Goal: Task Accomplishment & Management: Use online tool/utility

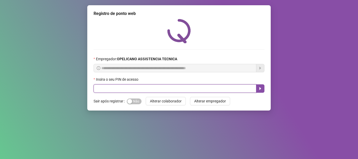
drag, startPoint x: 194, startPoint y: 87, endPoint x: 199, endPoint y: 85, distance: 5.5
click at [194, 87] on input "text" at bounding box center [175, 88] width 163 height 8
type input "*****"
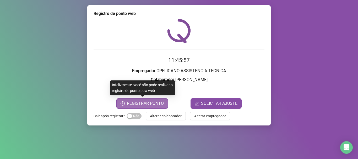
click at [157, 101] on span "REGISTRAR PONTO" at bounding box center [145, 103] width 37 height 6
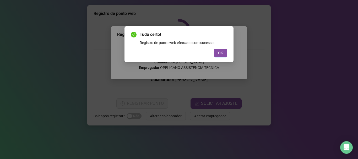
click at [225, 50] on button "OK" at bounding box center [220, 53] width 13 height 8
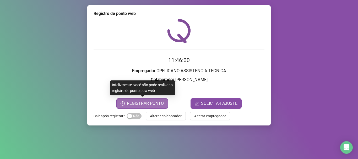
click at [156, 103] on span "REGISTRAR PONTO" at bounding box center [145, 103] width 37 height 6
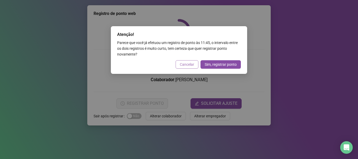
click at [189, 63] on span "Cancelar" at bounding box center [187, 65] width 14 height 6
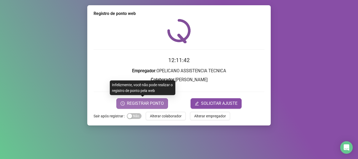
click at [155, 105] on span "REGISTRAR PONTO" at bounding box center [145, 103] width 37 height 6
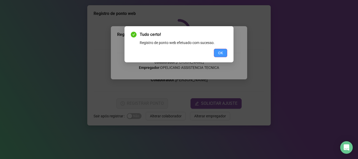
click at [223, 51] on button "OK" at bounding box center [220, 53] width 13 height 8
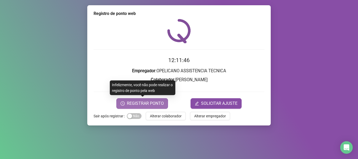
click at [156, 103] on span "REGISTRAR PONTO" at bounding box center [145, 103] width 37 height 6
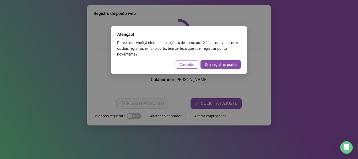
click at [190, 63] on span "Cancelar" at bounding box center [187, 65] width 14 height 6
